Goal: Answer question/provide support: Ask a question

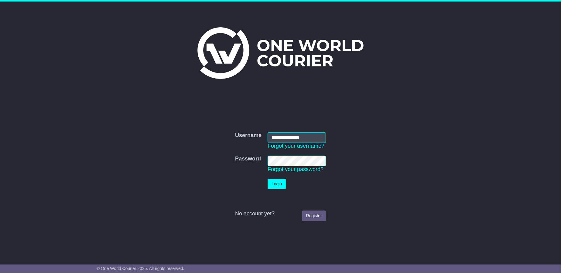
click at [271, 185] on button "Login" at bounding box center [277, 184] width 18 height 11
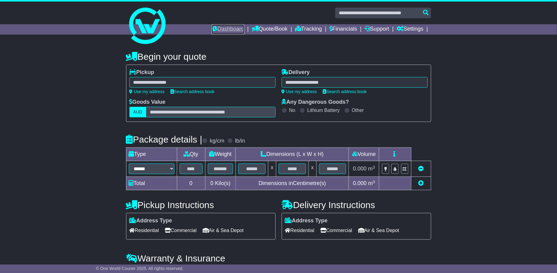
click at [234, 29] on link "Dashboard" at bounding box center [228, 29] width 33 height 10
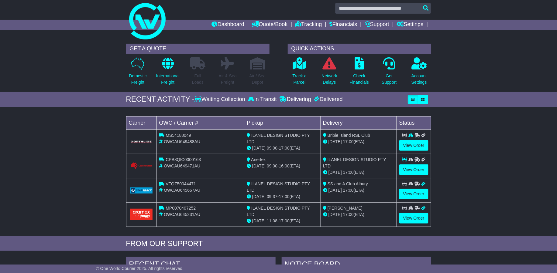
scroll to position [11, 0]
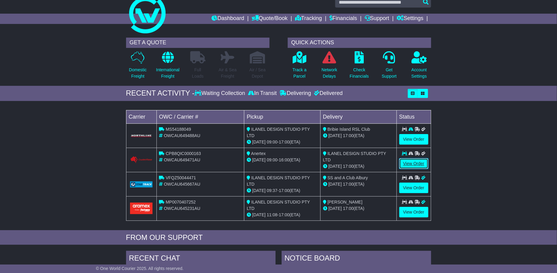
click at [413, 161] on link "View Order" at bounding box center [413, 164] width 29 height 11
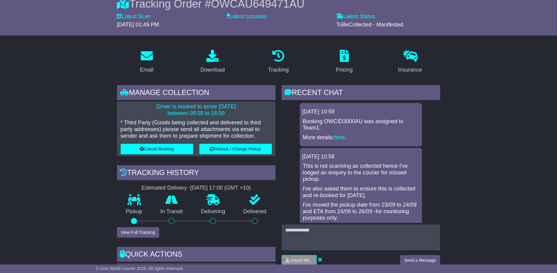
scroll to position [77, 0]
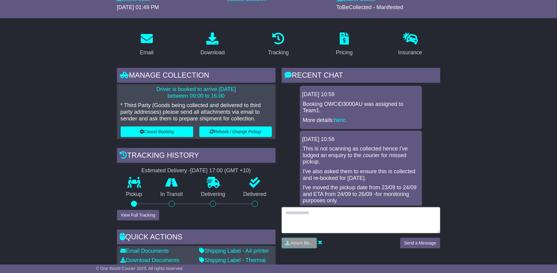
click at [318, 220] on textarea at bounding box center [361, 221] width 159 height 26
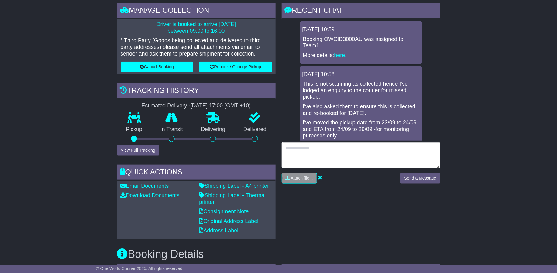
scroll to position [104, 0]
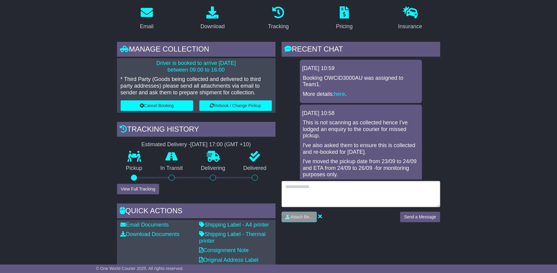
click at [339, 190] on textarea at bounding box center [361, 194] width 159 height 26
type textarea "**********"
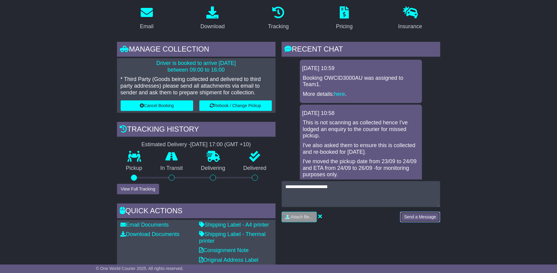
click at [422, 219] on button "Send a Message" at bounding box center [420, 217] width 40 height 11
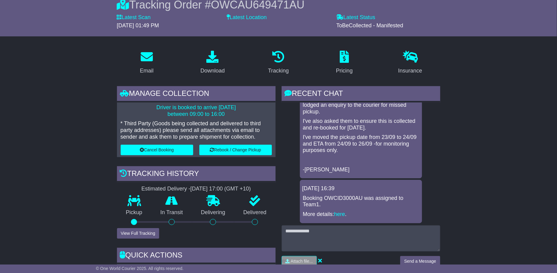
scroll to position [88, 0]
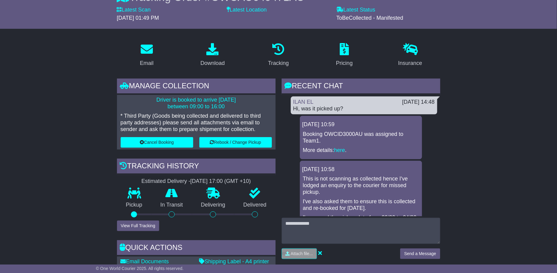
scroll to position [108, 0]
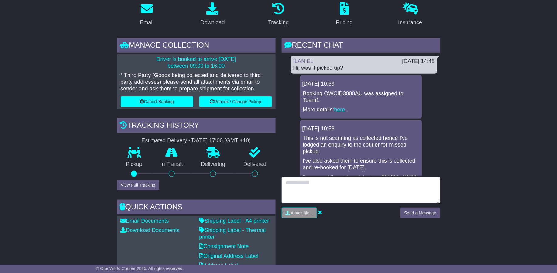
click at [314, 186] on textarea at bounding box center [361, 190] width 159 height 26
click at [325, 184] on textarea "**********" at bounding box center [361, 190] width 159 height 26
type textarea "**********"
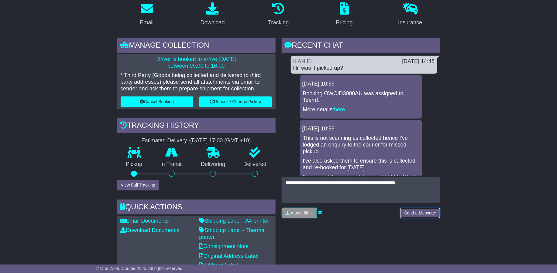
click at [421, 215] on button "Send a Message" at bounding box center [420, 213] width 40 height 11
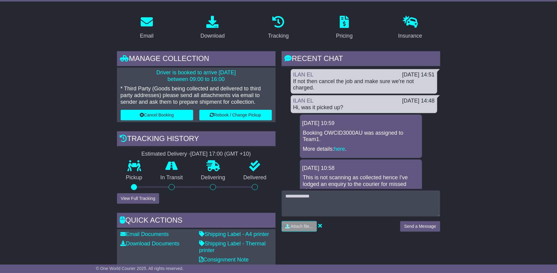
scroll to position [101, 0]
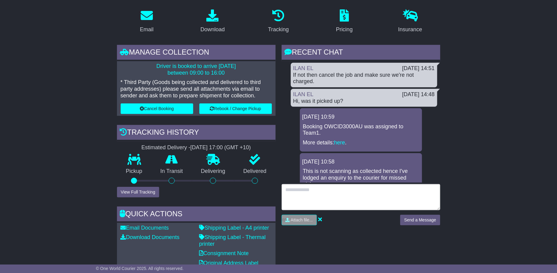
click at [304, 193] on textarea at bounding box center [361, 197] width 159 height 26
type textarea "**********"
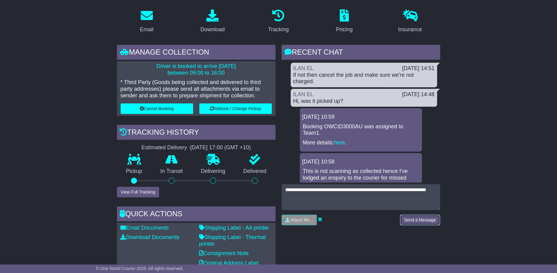
click at [429, 219] on button "Send a Message" at bounding box center [420, 220] width 40 height 11
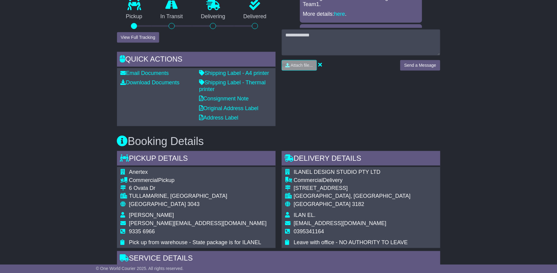
scroll to position [256, 0]
copy span "3043"
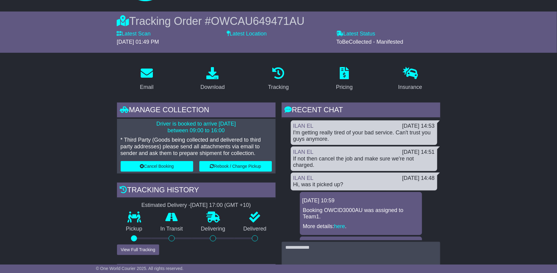
scroll to position [0, 0]
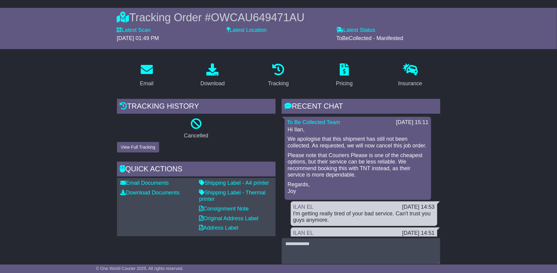
scroll to position [6, 0]
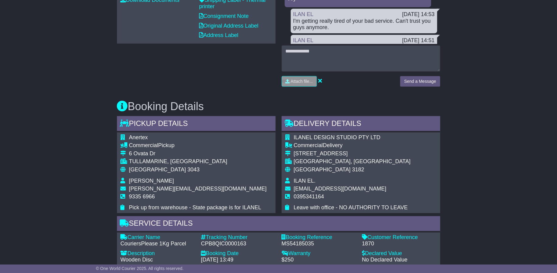
scroll to position [242, 0]
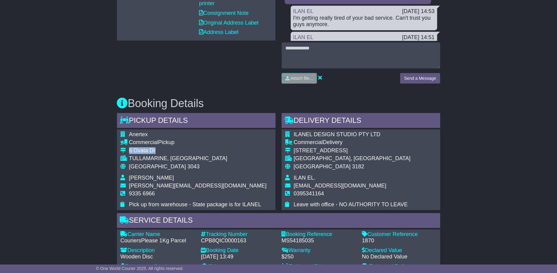
drag, startPoint x: 129, startPoint y: 150, endPoint x: 183, endPoint y: 152, distance: 53.2
click at [183, 152] on div "6 Ovata Dr" at bounding box center [198, 151] width 138 height 7
copy div "6 Ovata Dr"
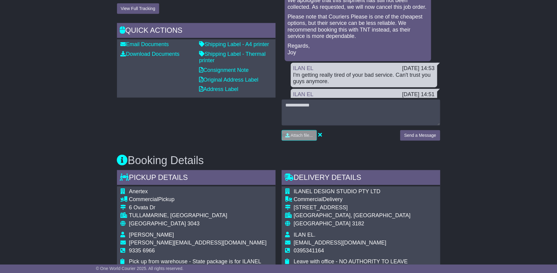
scroll to position [264, 0]
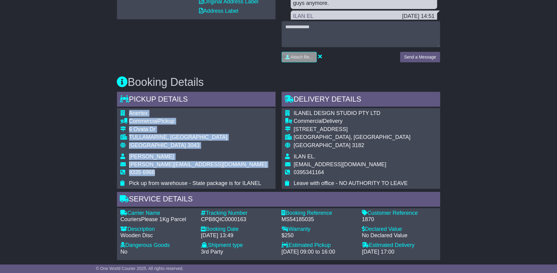
drag, startPoint x: 158, startPoint y: 172, endPoint x: 128, endPoint y: 114, distance: 65.2
click at [128, 114] on tbody "Anertex Commercial Pickup 6 Ovata Dr [GEOGRAPHIC_DATA], [GEOGRAPHIC_DATA] Austr…" at bounding box center [194, 148] width 146 height 77
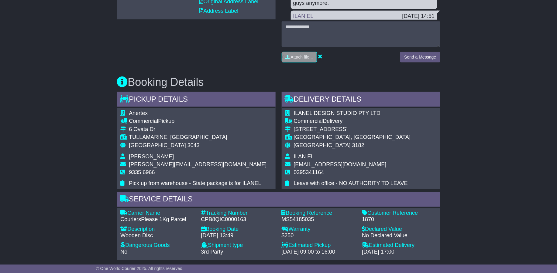
drag, startPoint x: 262, startPoint y: 184, endPoint x: 130, endPoint y: 113, distance: 149.0
click at [130, 113] on div "Anertex Commercial Pickup 6 Ovata Dr [GEOGRAPHIC_DATA], [GEOGRAPHIC_DATA] Austr…" at bounding box center [196, 148] width 159 height 81
copy table
